Goal: Task Accomplishment & Management: Manage account settings

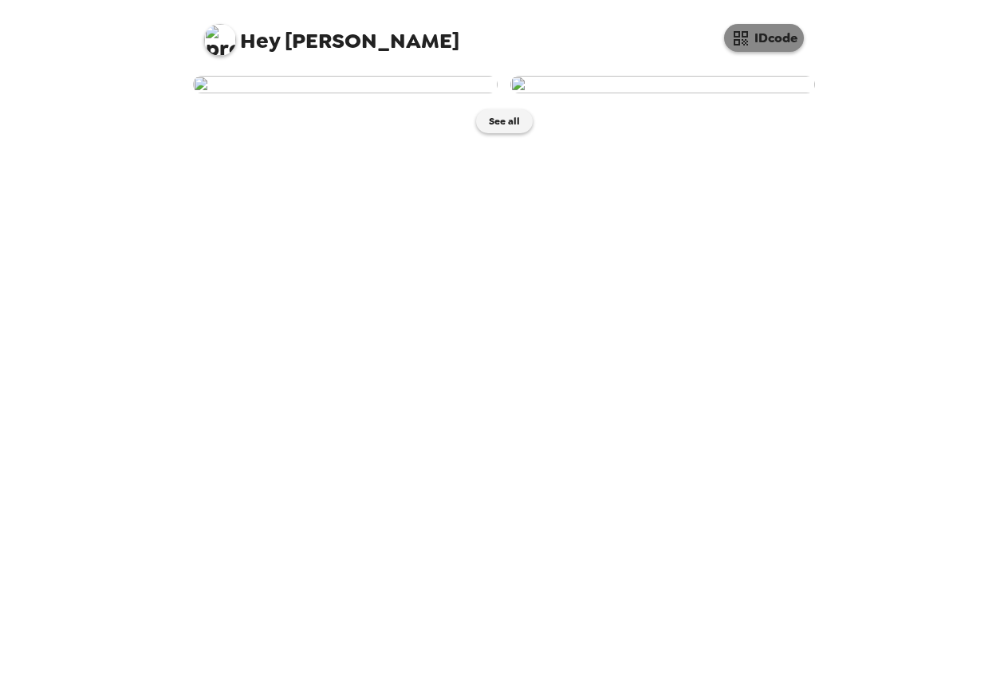
click at [767, 44] on button "IDcode" at bounding box center [764, 38] width 80 height 28
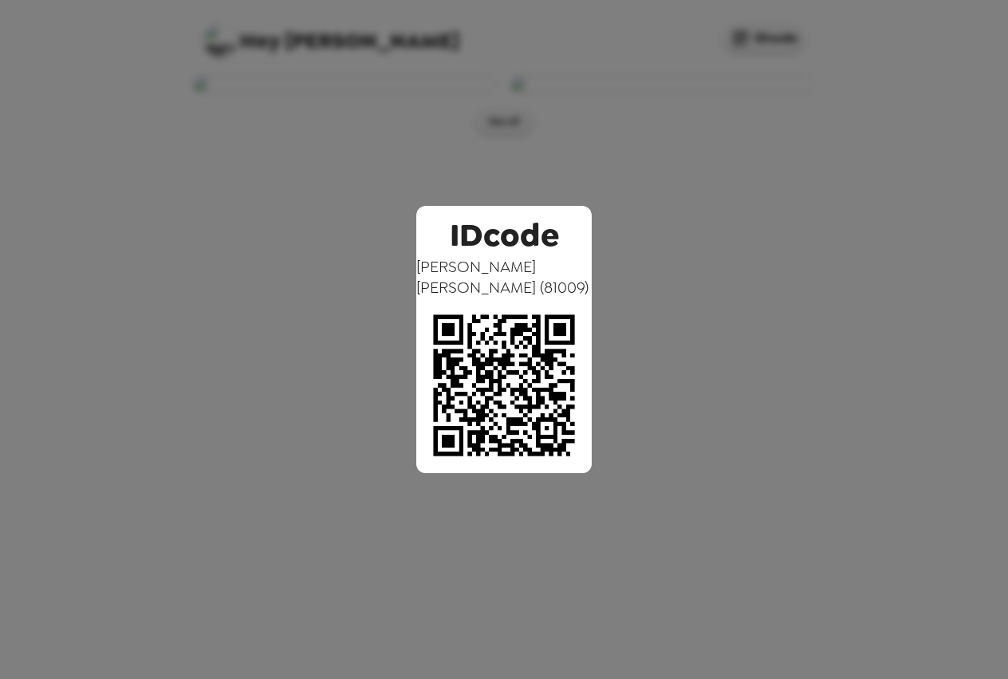
click at [898, 250] on div "IDcode Marc Garcia ( 81009 )" at bounding box center [504, 339] width 1008 height 679
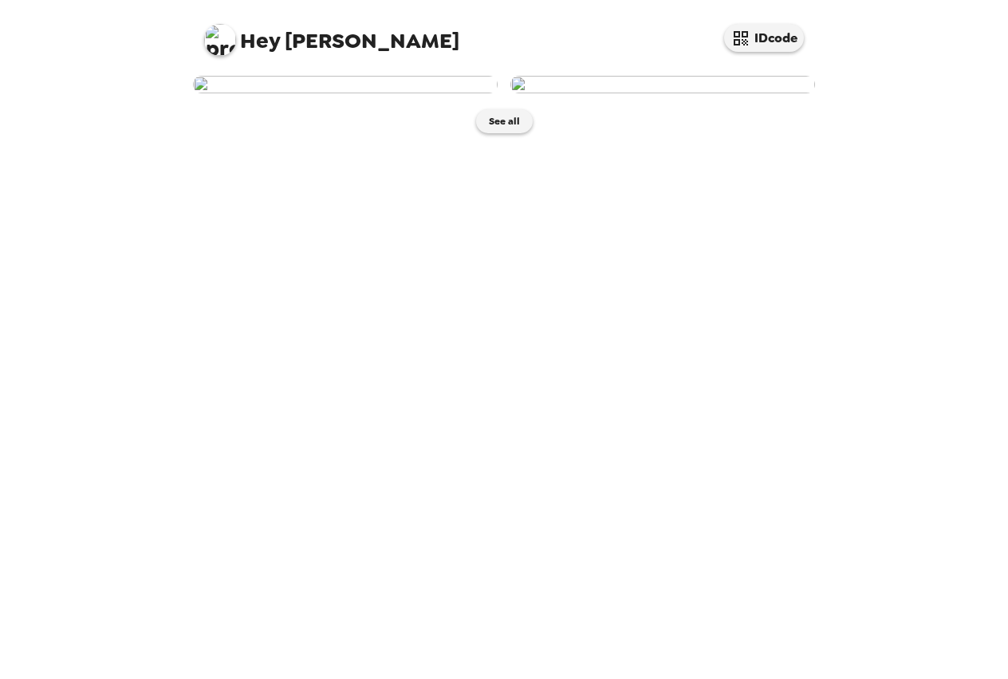
click at [230, 40] on img at bounding box center [220, 40] width 32 height 32
drag, startPoint x: 276, startPoint y: 81, endPoint x: 287, endPoint y: 82, distance: 11.3
click at [287, 82] on div "Edit my info" at bounding box center [284, 77] width 134 height 16
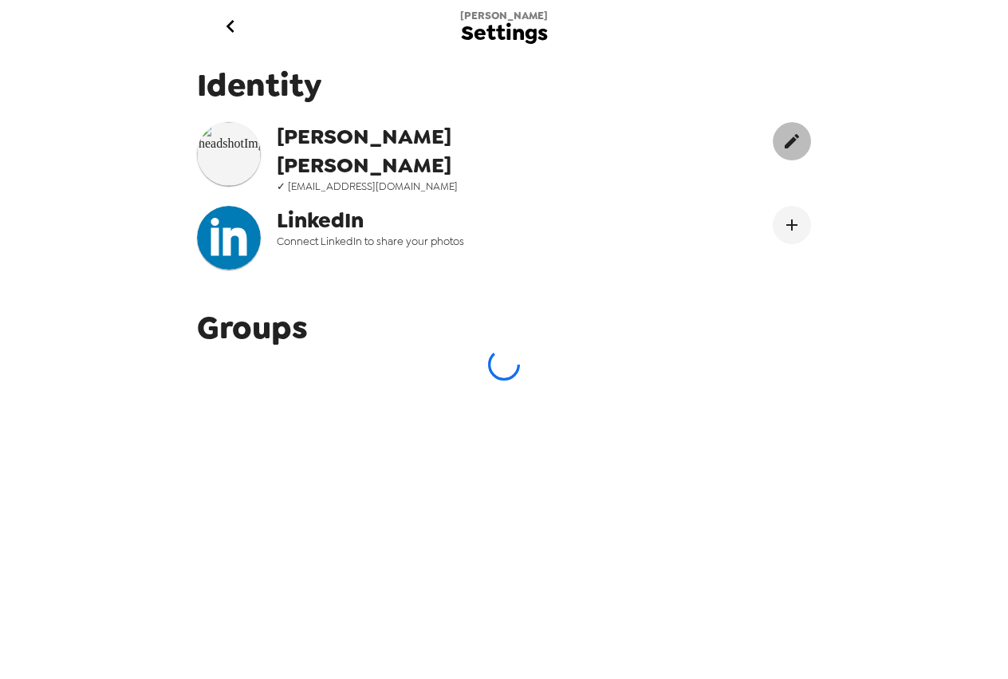
click at [783, 144] on icon "edit" at bounding box center [792, 141] width 19 height 19
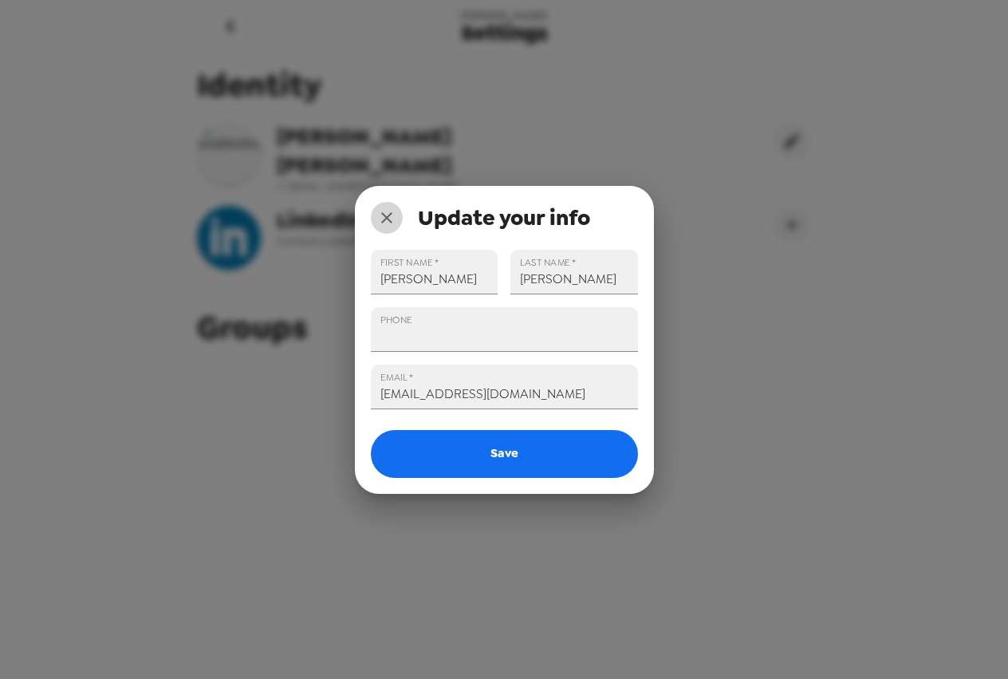
drag, startPoint x: 392, startPoint y: 219, endPoint x: 407, endPoint y: 219, distance: 15.2
click at [392, 219] on icon "close" at bounding box center [386, 217] width 19 height 19
